Goal: Task Accomplishment & Management: Manage account settings

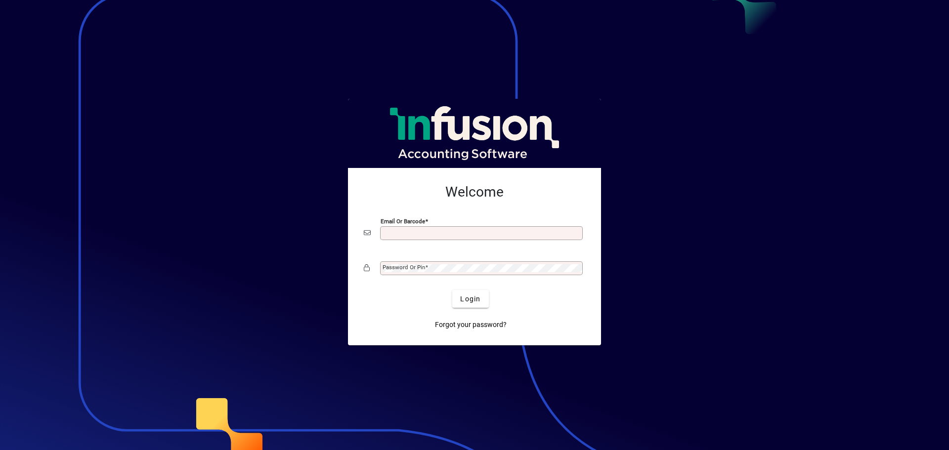
click at [388, 231] on input "Email or Barcode" at bounding box center [483, 233] width 200 height 8
type input "**********"
click at [392, 267] on mat-label "Password or Pin" at bounding box center [404, 267] width 43 height 7
click at [474, 326] on span "Forgot your password?" at bounding box center [471, 325] width 72 height 10
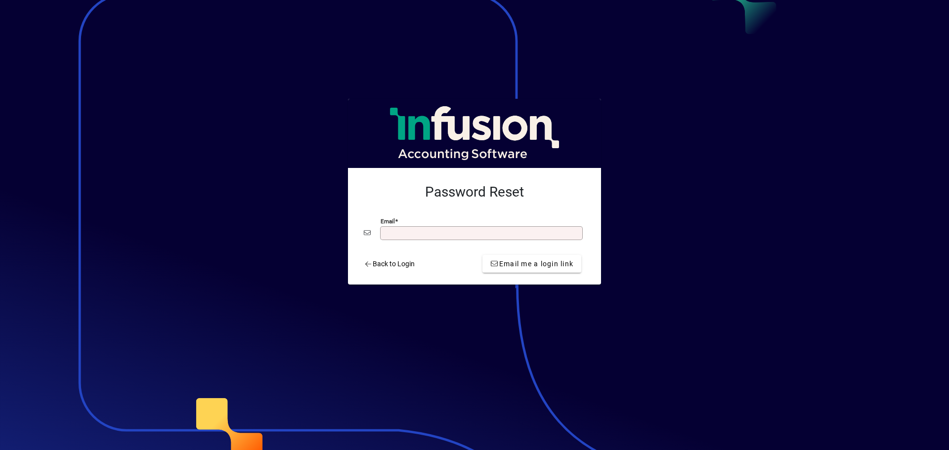
click at [422, 233] on input "Email" at bounding box center [483, 233] width 200 height 8
drag, startPoint x: 455, startPoint y: 229, endPoint x: 343, endPoint y: 235, distance: 111.9
click at [343, 235] on app-login-layout "Password Reset Email Back to Login Email me a login link" at bounding box center [474, 225] width 949 height 450
type input "**********"
click at [516, 265] on span "Email me a login link" at bounding box center [531, 264] width 83 height 10
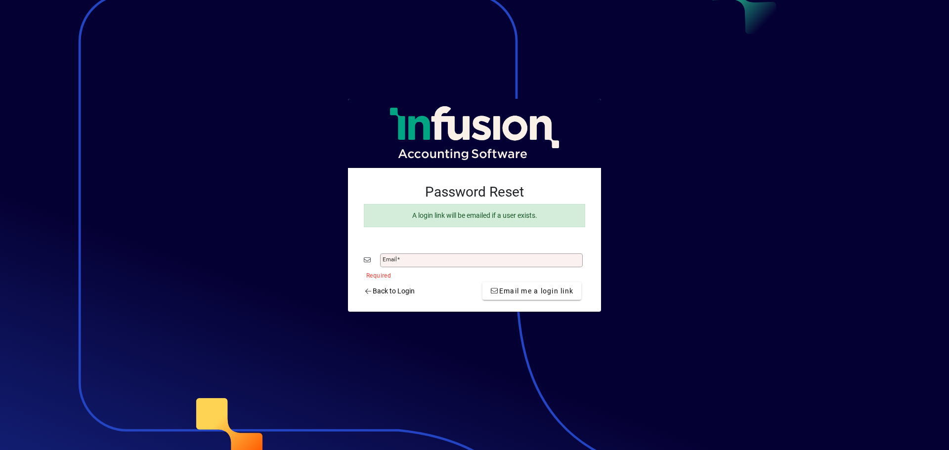
click at [414, 248] on mat-card-content "Password Reset A login link will be emailed if a user exists. Email Required" at bounding box center [474, 227] width 237 height 103
click at [411, 263] on input "Email" at bounding box center [483, 261] width 200 height 8
type input "**********"
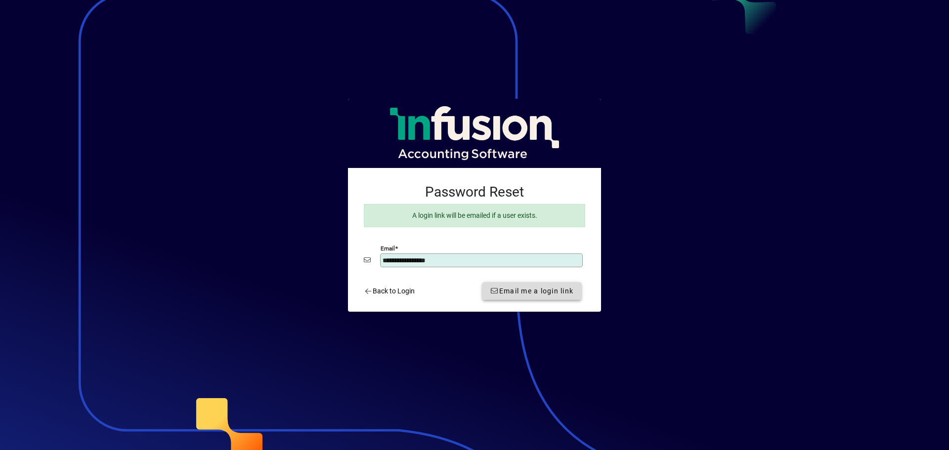
click at [539, 295] on span "Email me a login link" at bounding box center [531, 291] width 83 height 10
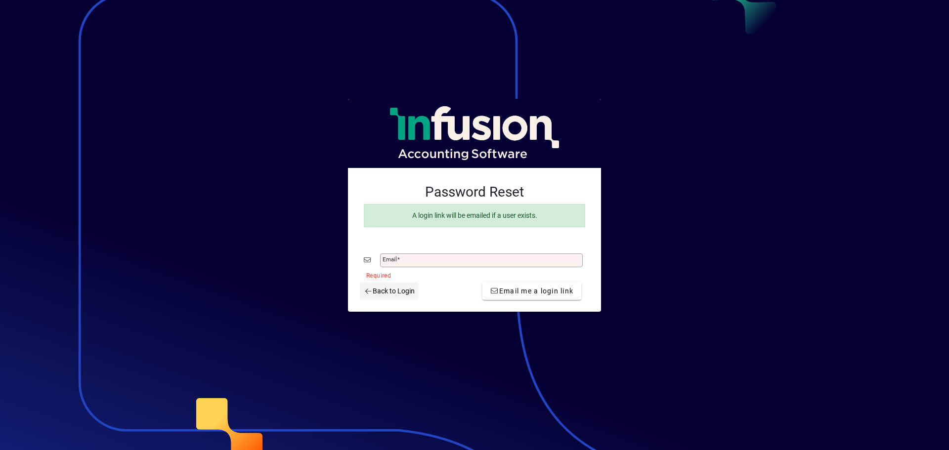
click at [385, 291] on span "Back to Login" at bounding box center [389, 291] width 51 height 10
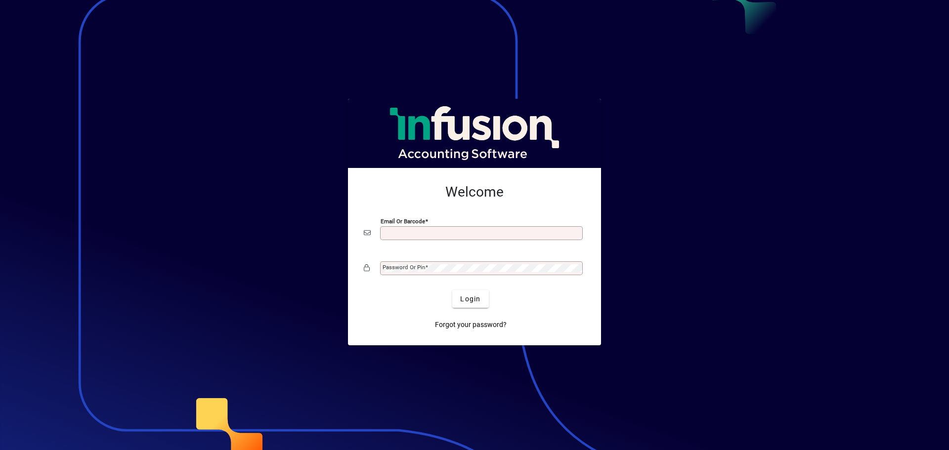
click at [400, 233] on input "Email or Barcode" at bounding box center [483, 233] width 200 height 8
click at [383, 268] on mat-label "Password or Pin" at bounding box center [404, 267] width 43 height 7
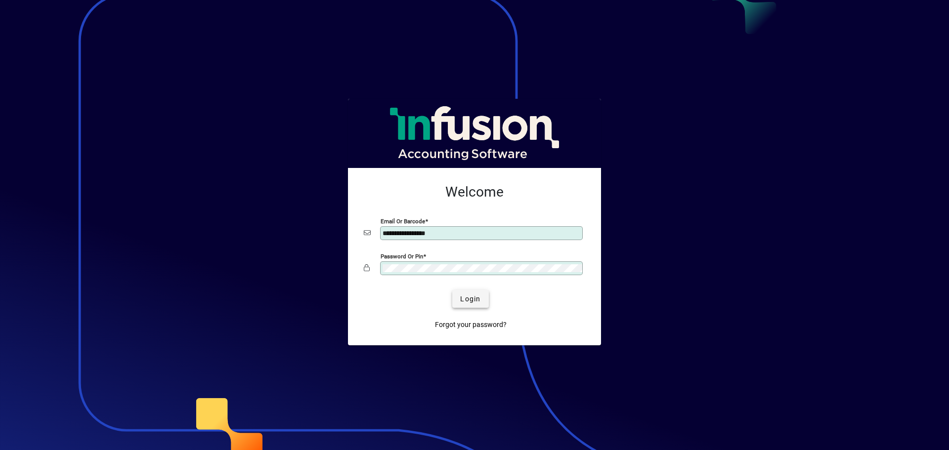
click at [473, 302] on span "Login" at bounding box center [470, 299] width 20 height 10
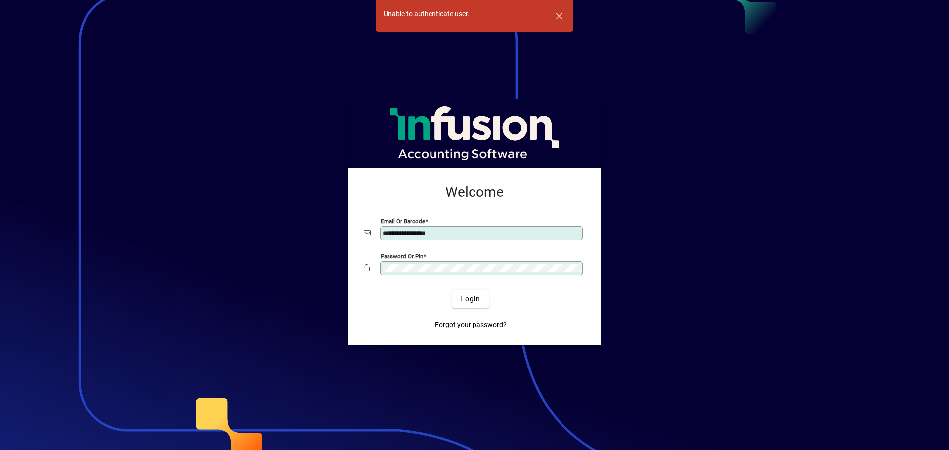
drag, startPoint x: 450, startPoint y: 235, endPoint x: 269, endPoint y: 229, distance: 180.5
click at [269, 229] on app-login-layout "**********" at bounding box center [474, 225] width 949 height 450
type input "**********"
click at [468, 299] on span "Login" at bounding box center [470, 299] width 20 height 10
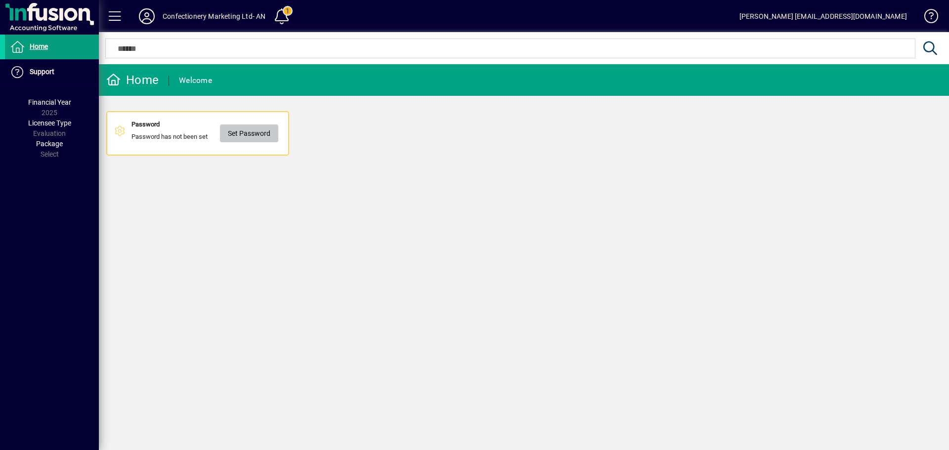
click at [253, 130] on span "Set Password" at bounding box center [249, 134] width 43 height 16
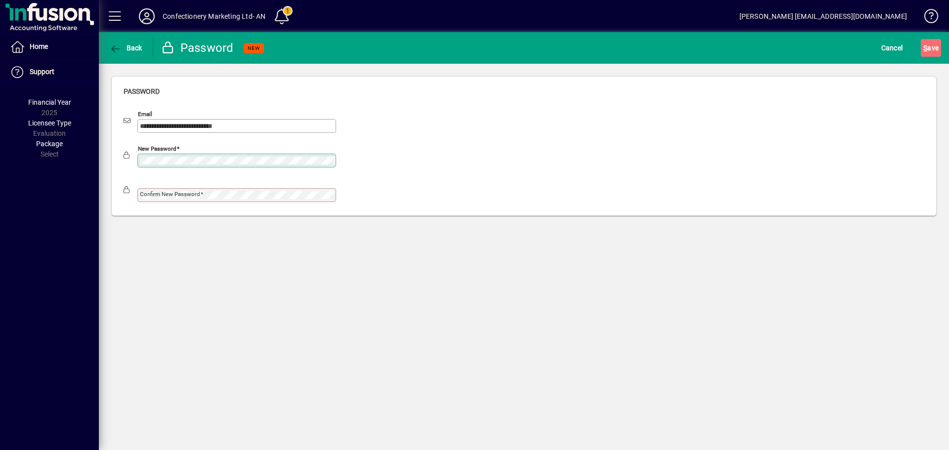
drag, startPoint x: 142, startPoint y: 195, endPoint x: 130, endPoint y: 205, distance: 15.4
click at [142, 195] on mat-label "Confirm new password" at bounding box center [170, 194] width 60 height 7
click at [248, 282] on div "**********" at bounding box center [524, 241] width 850 height 418
click at [921, 39] on button "S ave" at bounding box center [931, 48] width 20 height 18
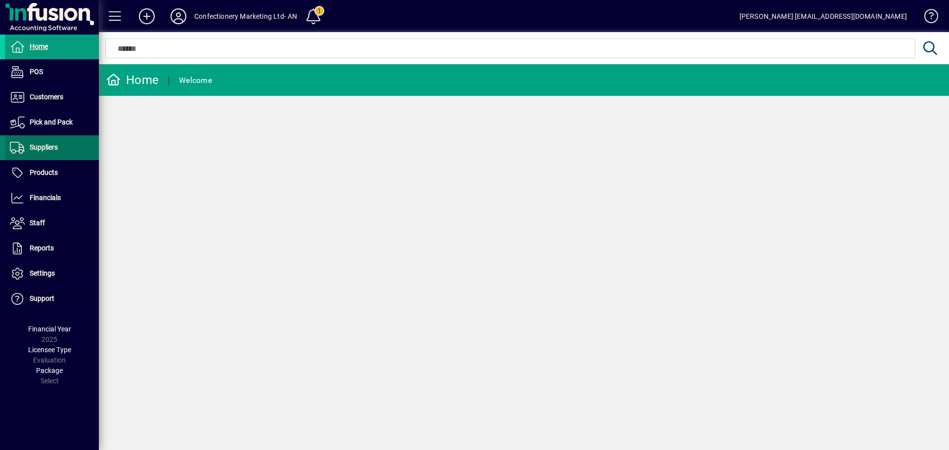
click at [40, 148] on span "Suppliers" at bounding box center [44, 147] width 28 height 8
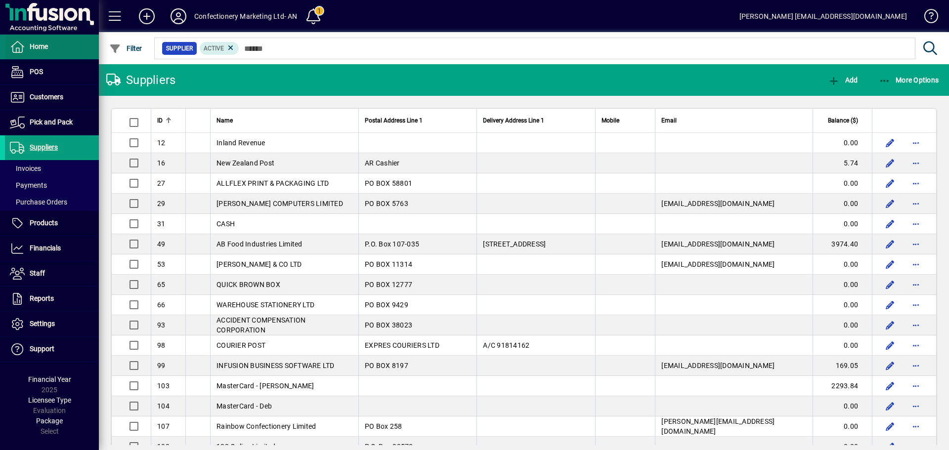
click at [41, 47] on span "Home" at bounding box center [39, 47] width 18 height 8
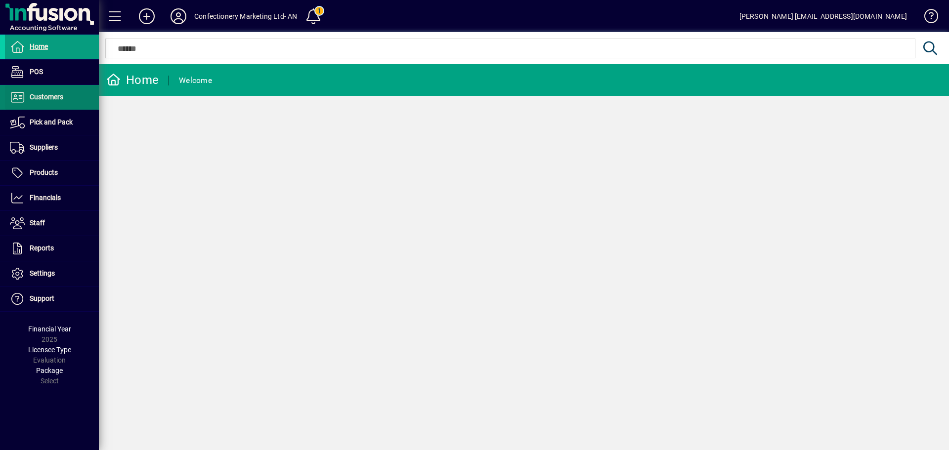
click at [50, 99] on span "Customers" at bounding box center [47, 97] width 34 height 8
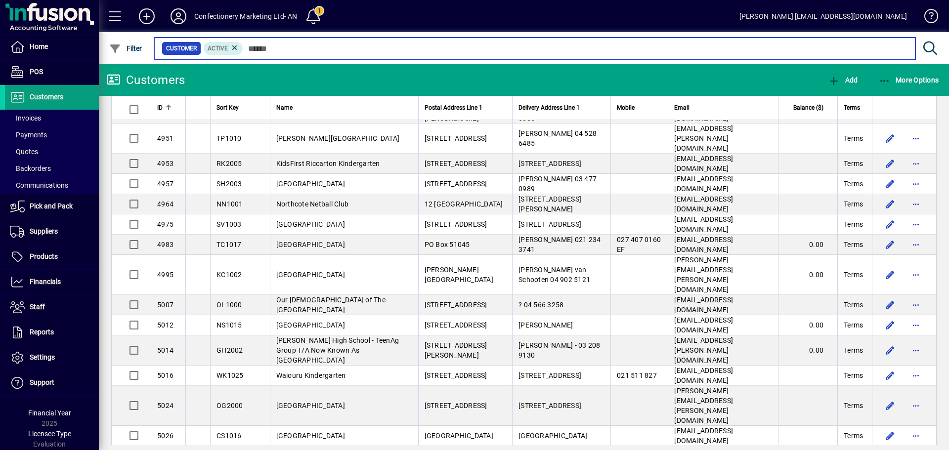
scroll to position [1754, 0]
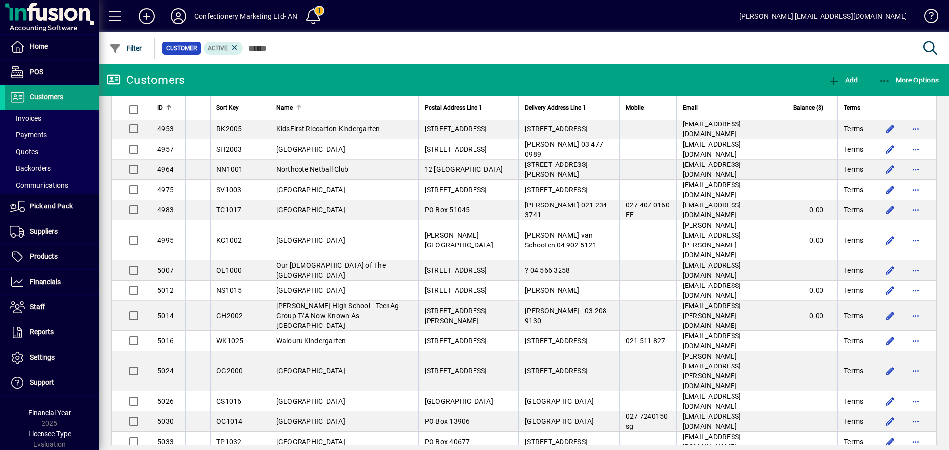
click at [294, 99] on th "Name" at bounding box center [344, 108] width 148 height 24
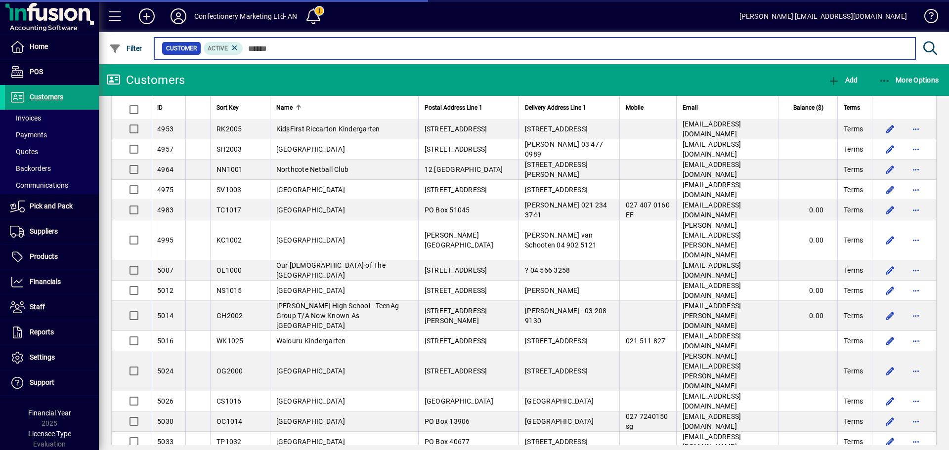
click at [249, 46] on input "text" at bounding box center [575, 49] width 664 height 14
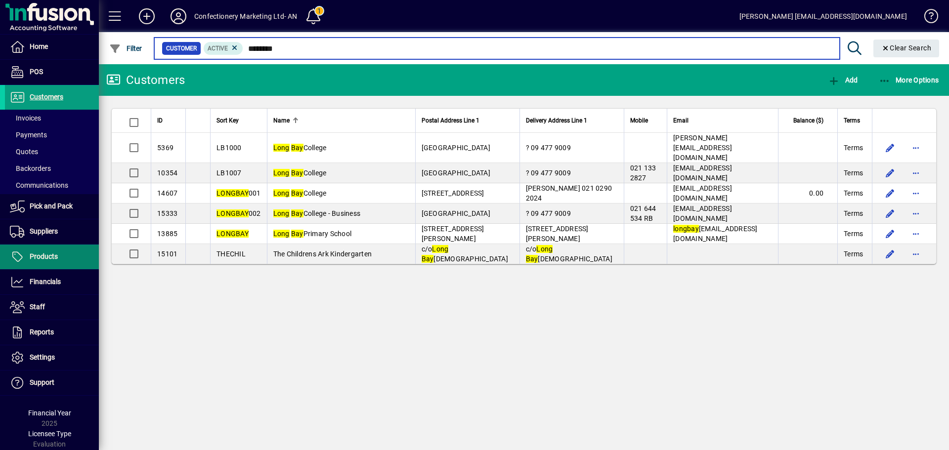
type input "********"
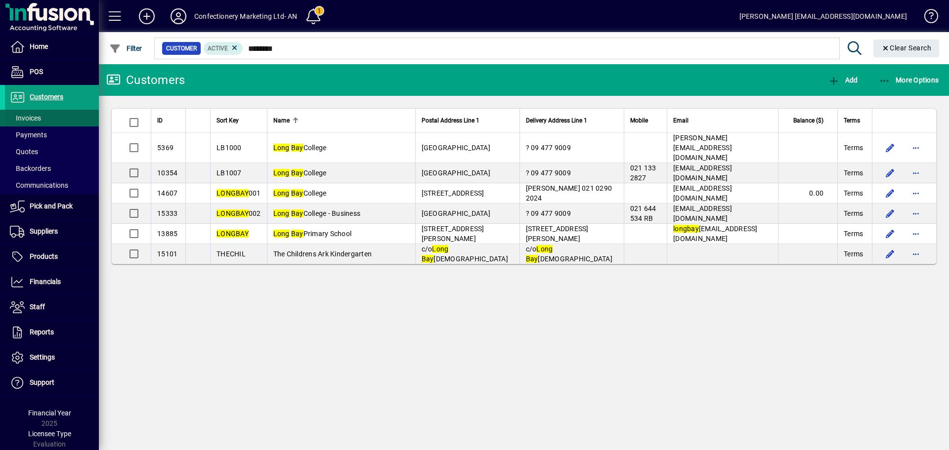
click at [38, 121] on span "Invoices" at bounding box center [25, 118] width 31 height 8
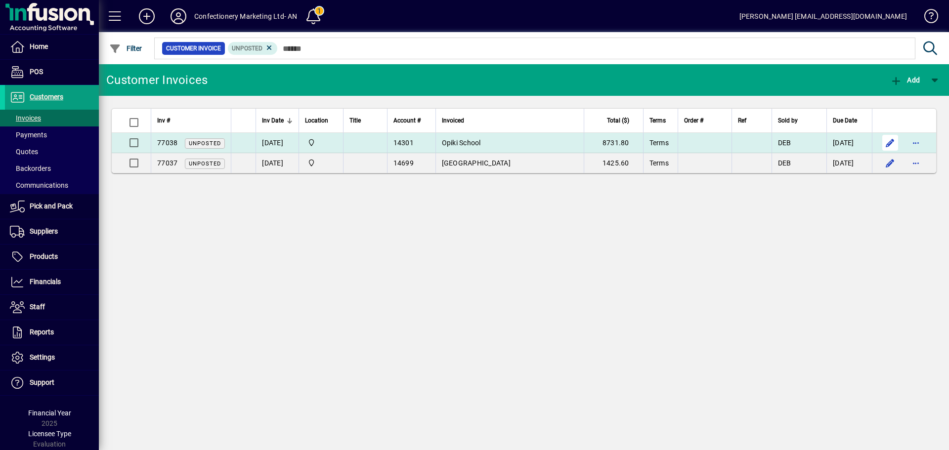
click at [891, 143] on span "button" at bounding box center [890, 143] width 24 height 24
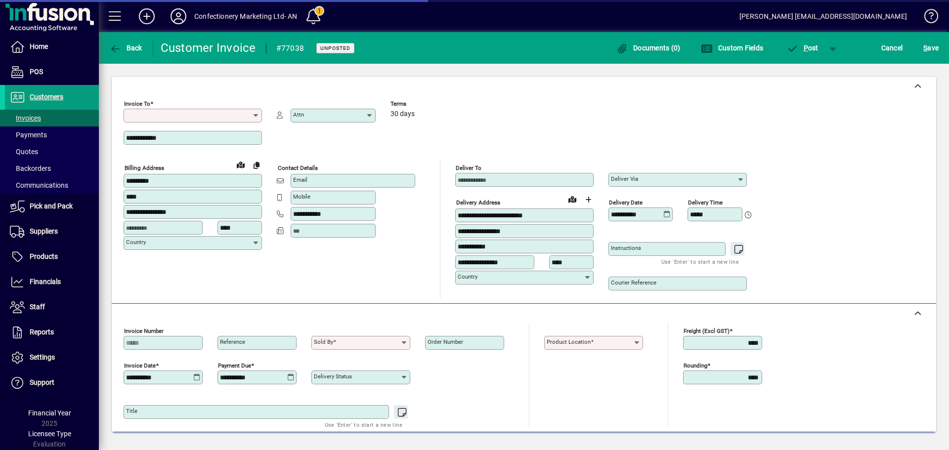
type input "**********"
type input "*********"
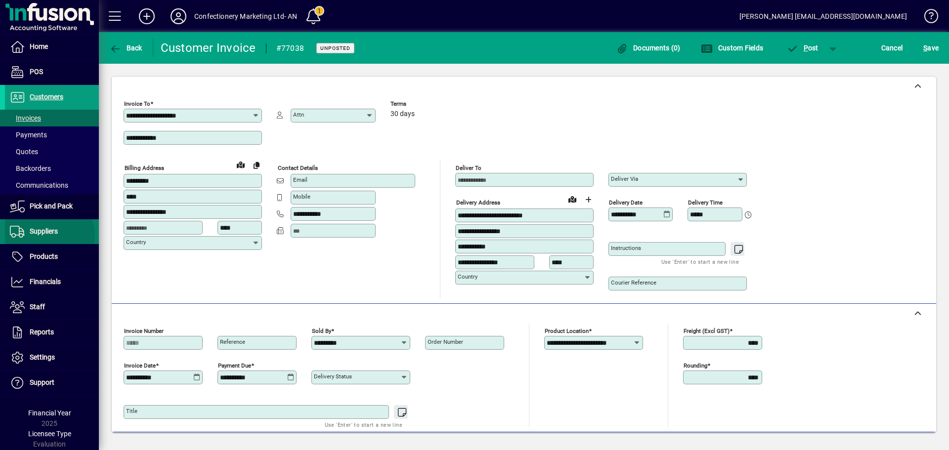
click at [48, 235] on span "Suppliers" at bounding box center [44, 231] width 28 height 8
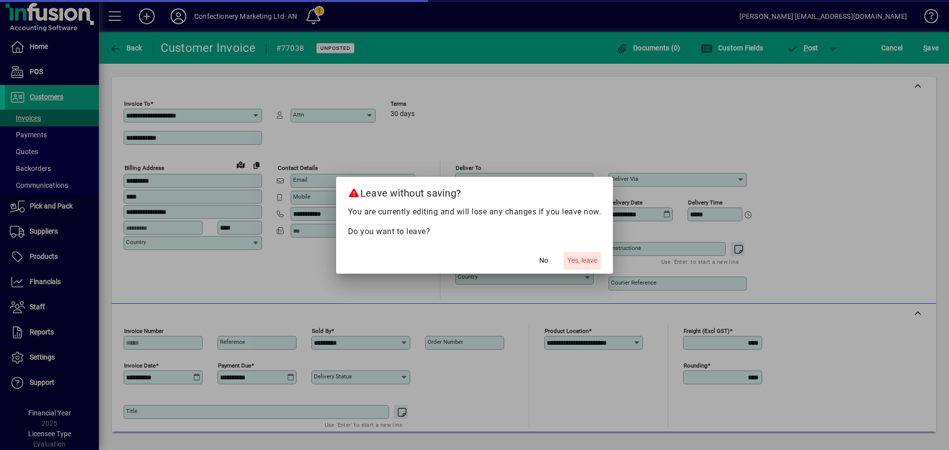
click at [589, 262] on span "Yes, leave" at bounding box center [582, 261] width 30 height 10
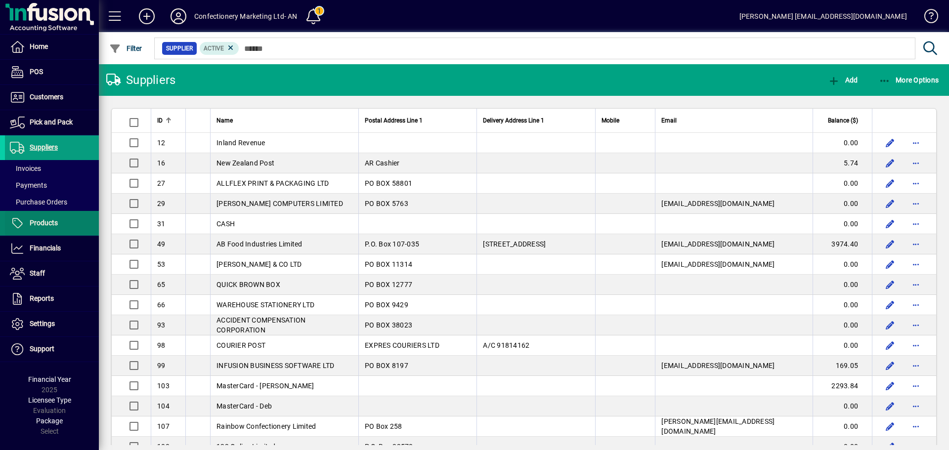
click at [48, 222] on span "Products" at bounding box center [44, 223] width 28 height 8
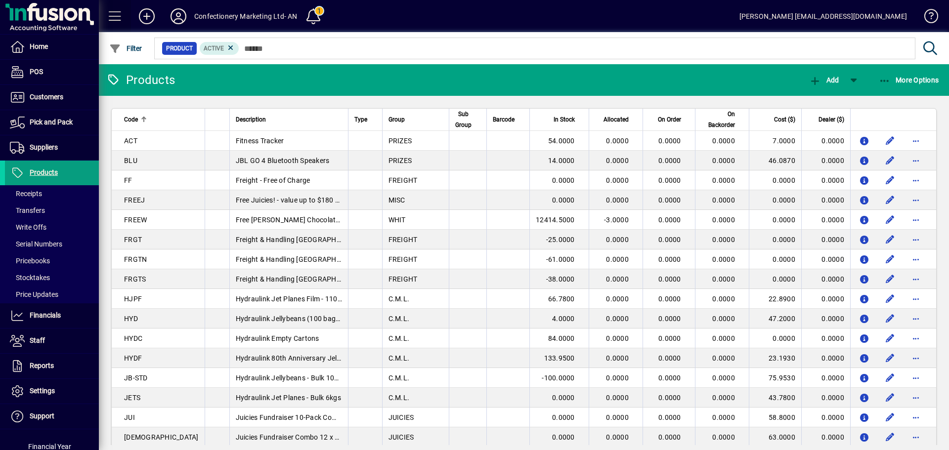
click at [111, 13] on span at bounding box center [115, 16] width 24 height 24
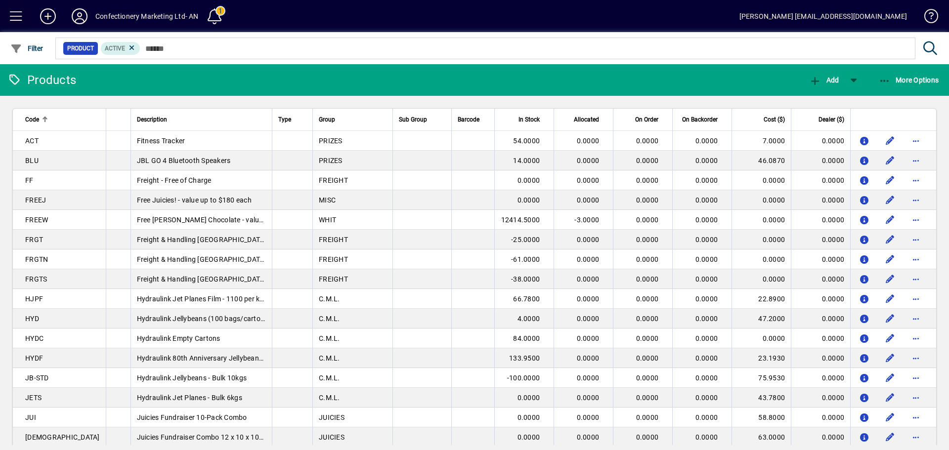
click at [16, 19] on span at bounding box center [16, 16] width 24 height 24
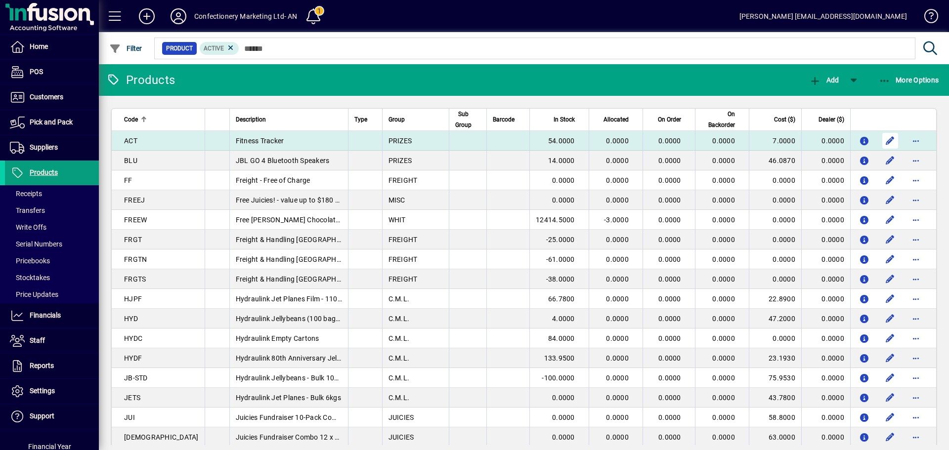
click at [885, 143] on span "button" at bounding box center [890, 141] width 24 height 24
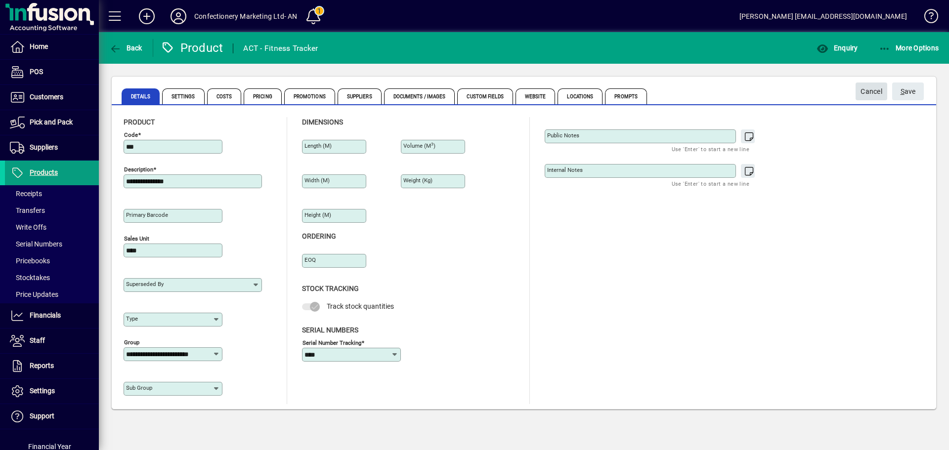
click at [870, 90] on span "Cancel" at bounding box center [872, 92] width 22 height 16
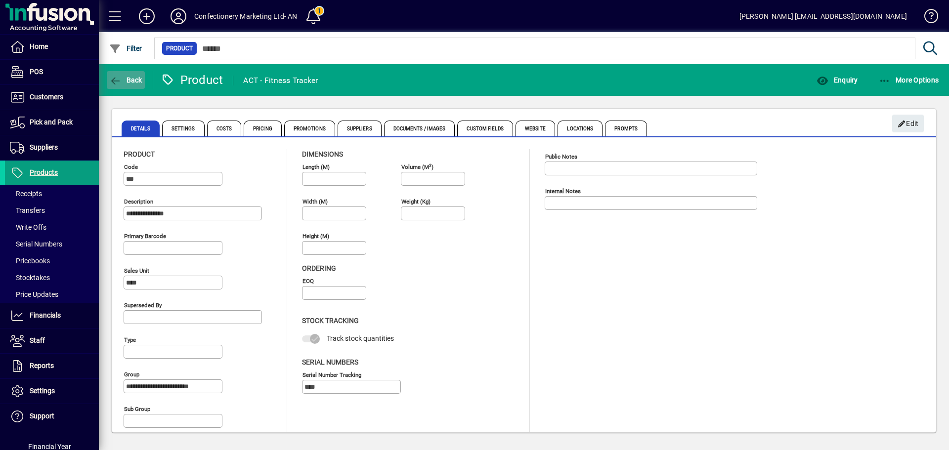
click at [115, 78] on icon "button" at bounding box center [115, 81] width 12 height 10
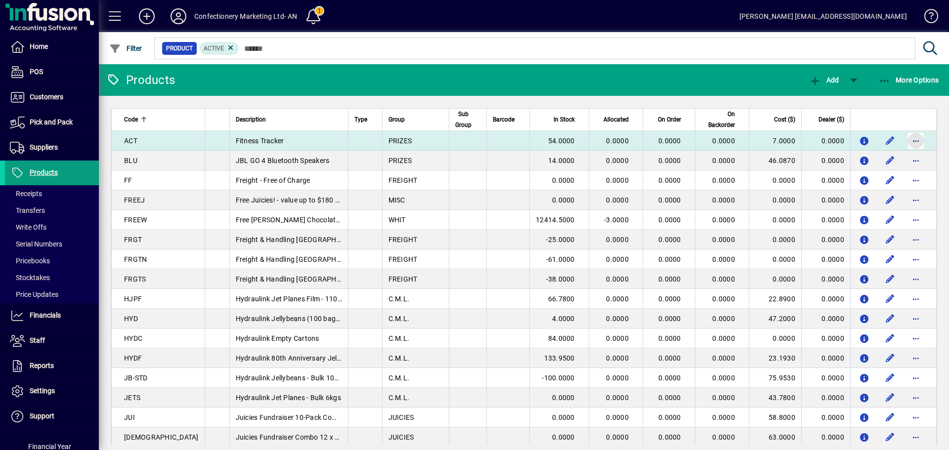
click at [907, 139] on span "button" at bounding box center [916, 141] width 24 height 24
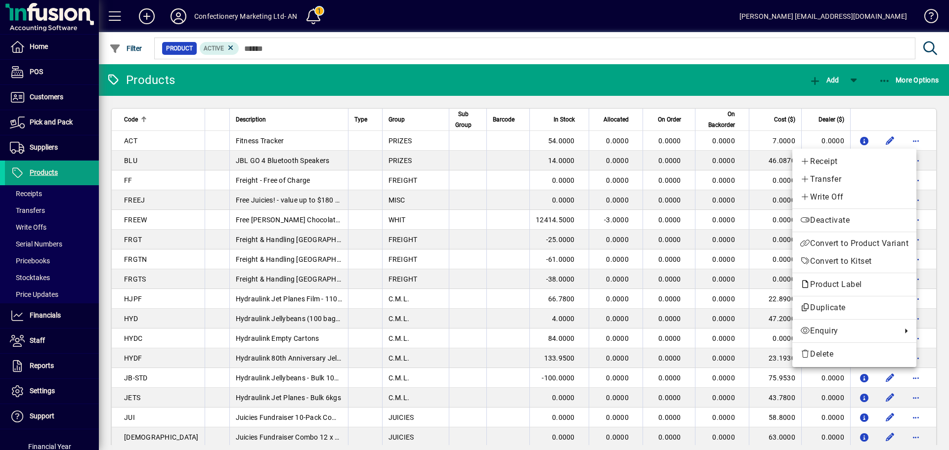
click at [856, 140] on div at bounding box center [474, 225] width 949 height 450
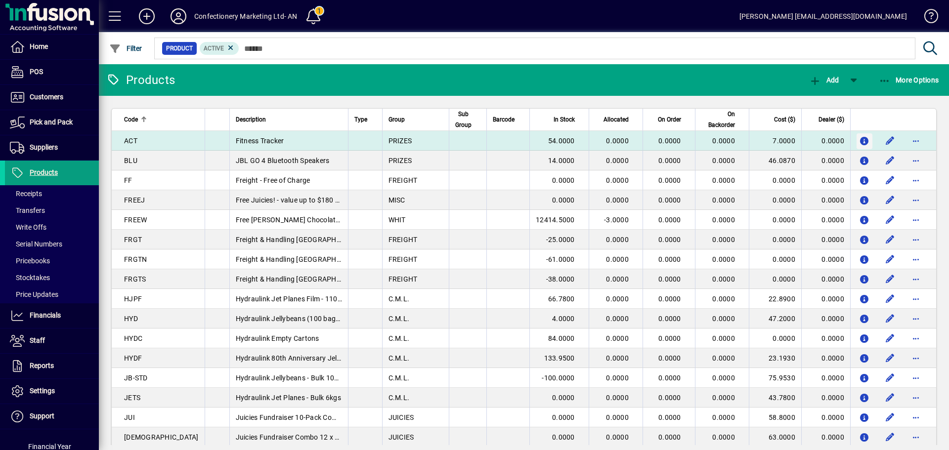
click at [860, 139] on icon "button" at bounding box center [865, 141] width 10 height 8
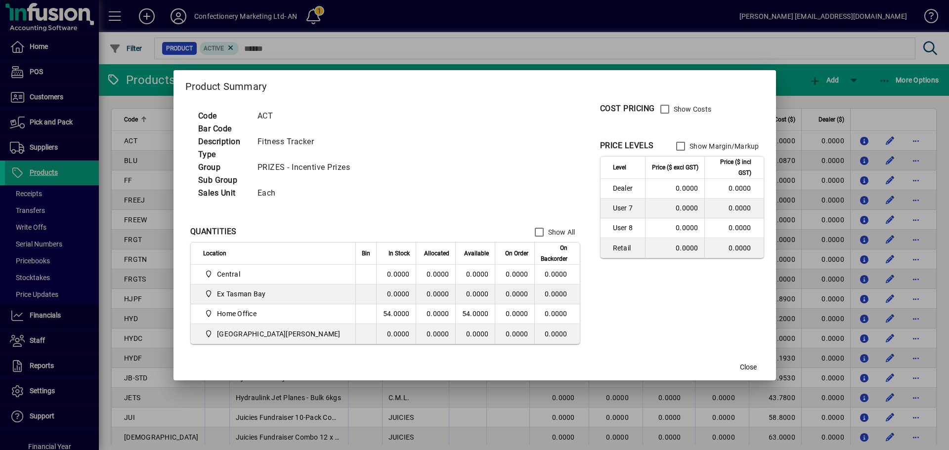
click at [47, 123] on div at bounding box center [474, 225] width 949 height 450
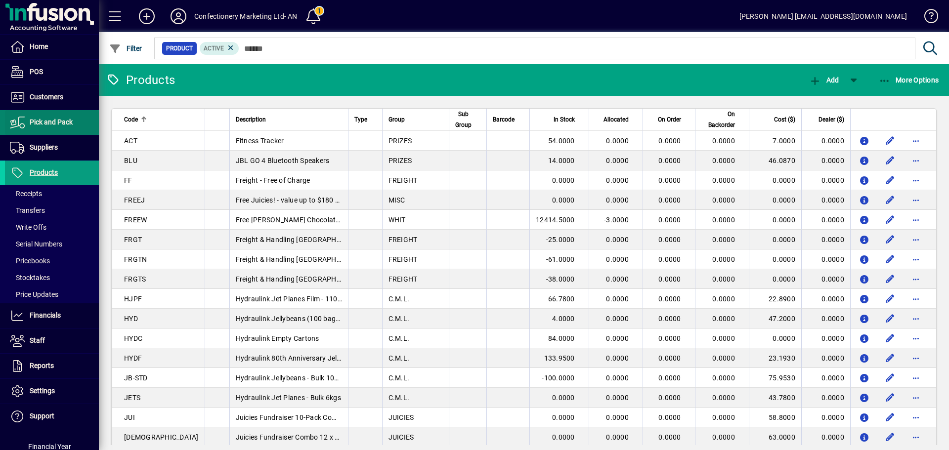
click at [47, 123] on span "Pick and Pack" at bounding box center [51, 122] width 43 height 8
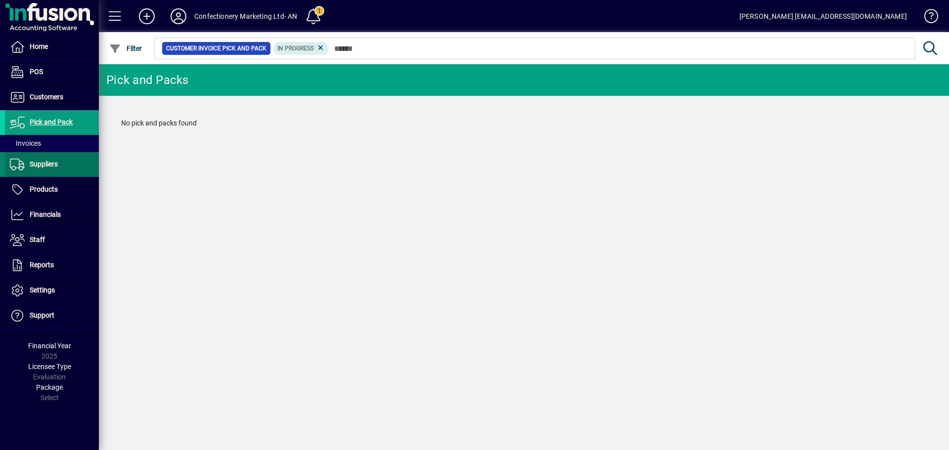
click at [47, 165] on span "Suppliers" at bounding box center [44, 164] width 28 height 8
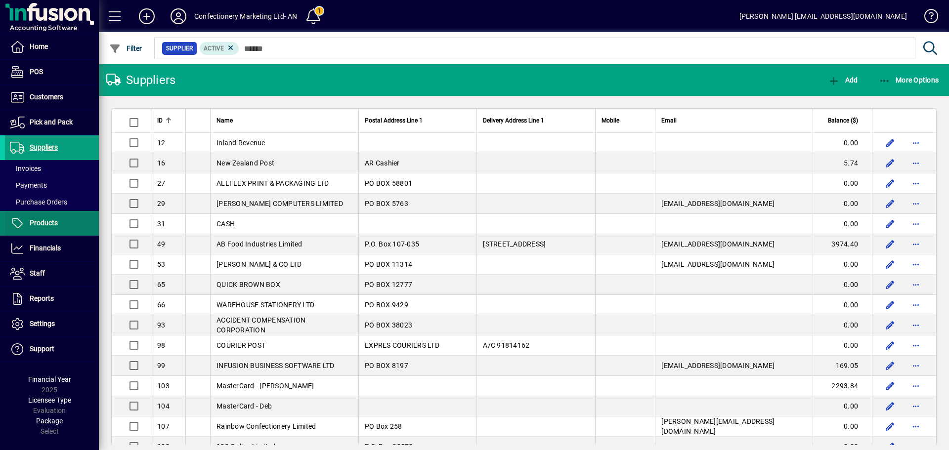
click at [44, 230] on span at bounding box center [52, 224] width 94 height 24
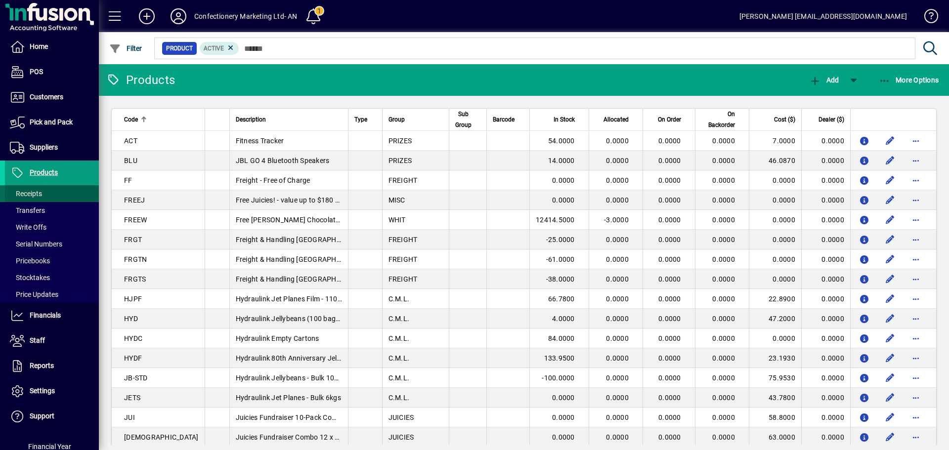
click at [60, 192] on span at bounding box center [52, 194] width 94 height 24
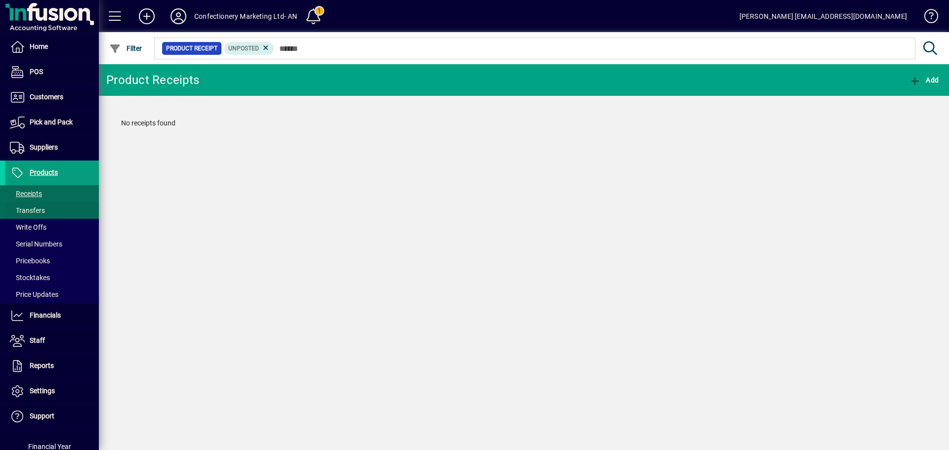
click at [44, 211] on span "Transfers" at bounding box center [27, 211] width 35 height 8
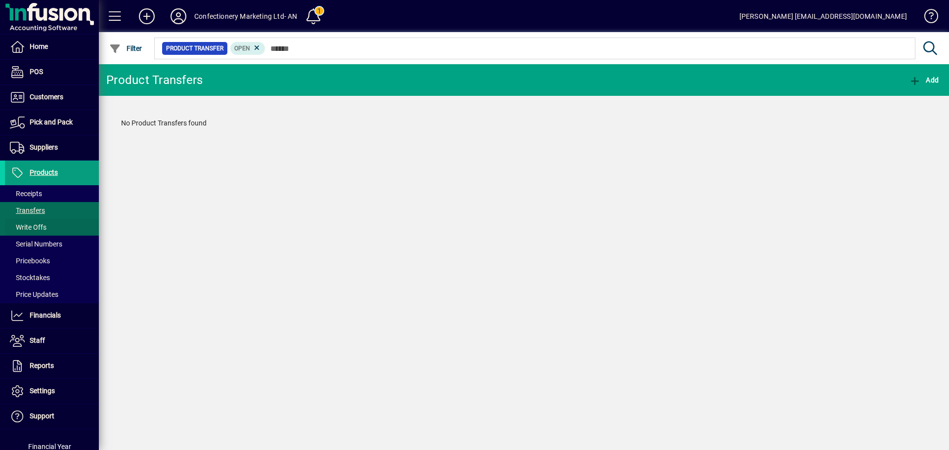
click at [45, 231] on span "Write Offs" at bounding box center [28, 227] width 37 height 8
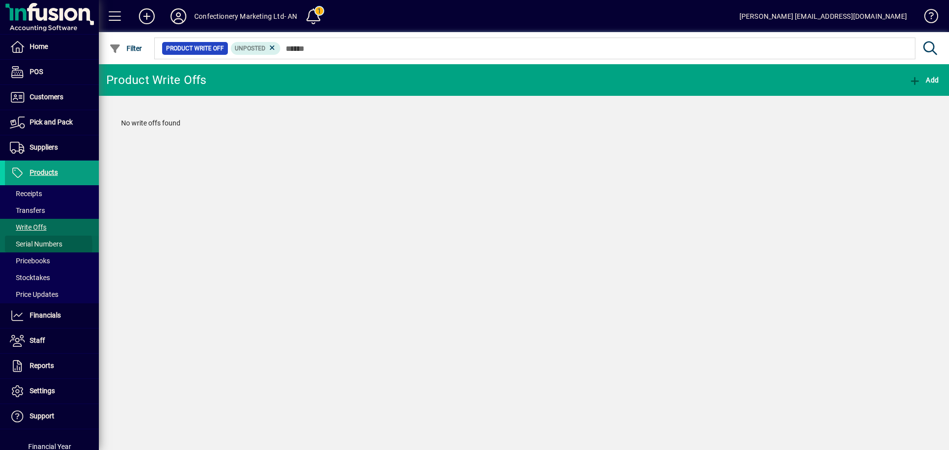
click at [45, 246] on span "Serial Numbers" at bounding box center [36, 244] width 52 height 8
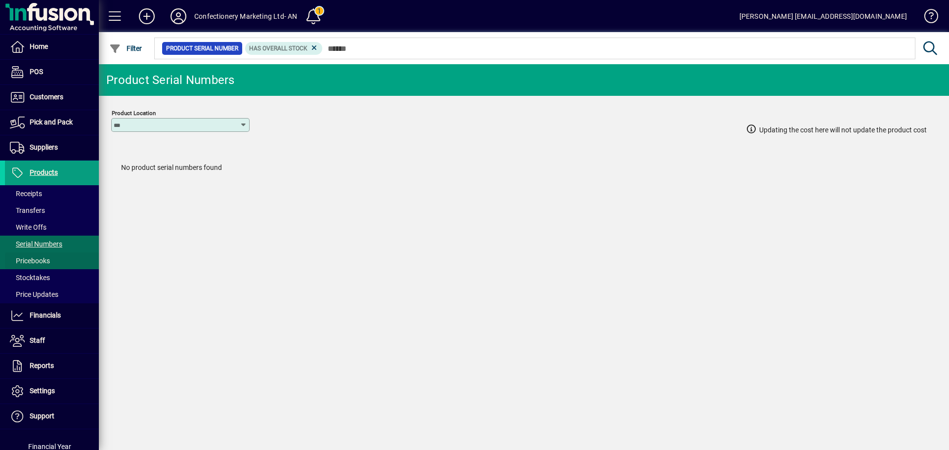
click at [43, 260] on span "Pricebooks" at bounding box center [30, 261] width 40 height 8
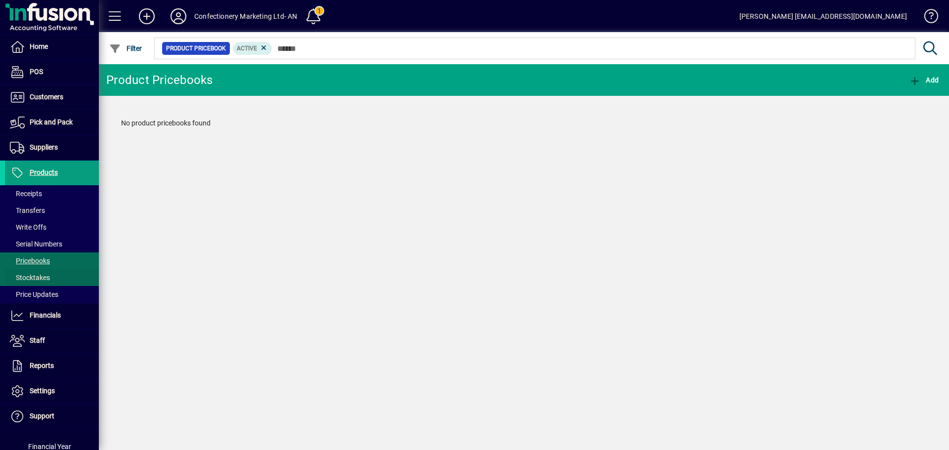
click at [42, 276] on span "Stocktakes" at bounding box center [30, 278] width 40 height 8
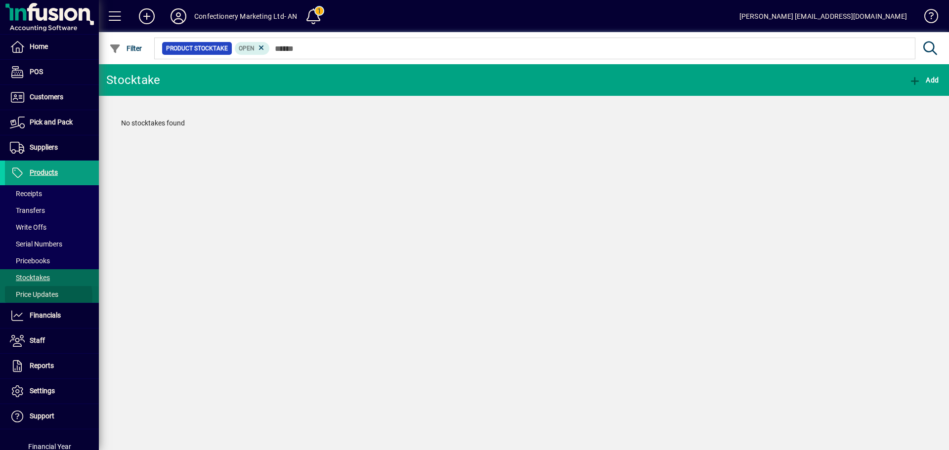
click at [41, 297] on span "Price Updates" at bounding box center [34, 295] width 48 height 8
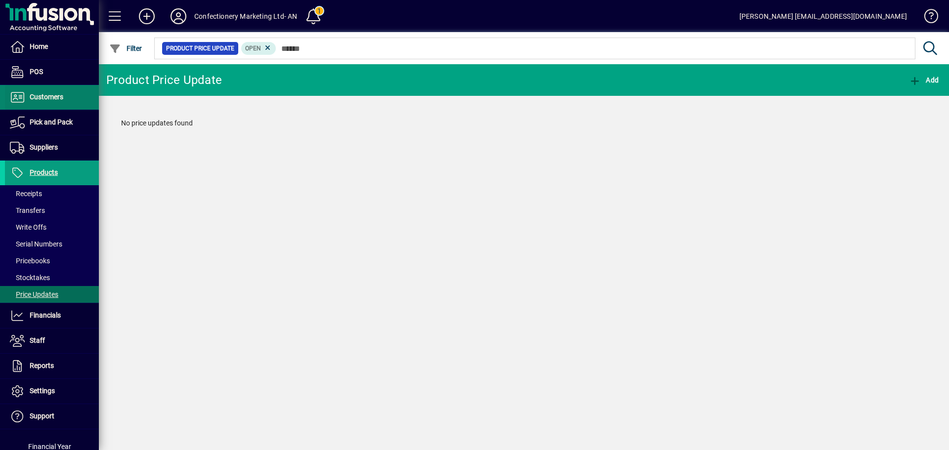
click at [42, 95] on span "Customers" at bounding box center [47, 97] width 34 height 8
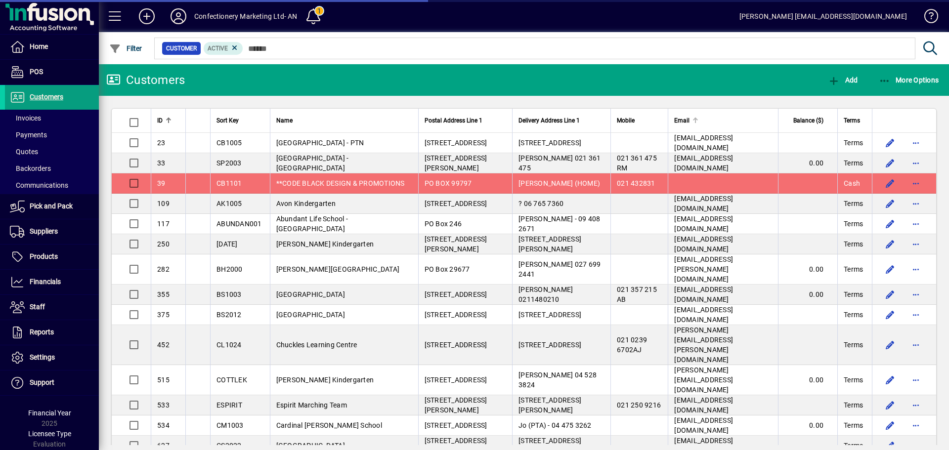
drag, startPoint x: 636, startPoint y: 128, endPoint x: 633, endPoint y: 121, distance: 8.2
